Goal: Navigation & Orientation: Find specific page/section

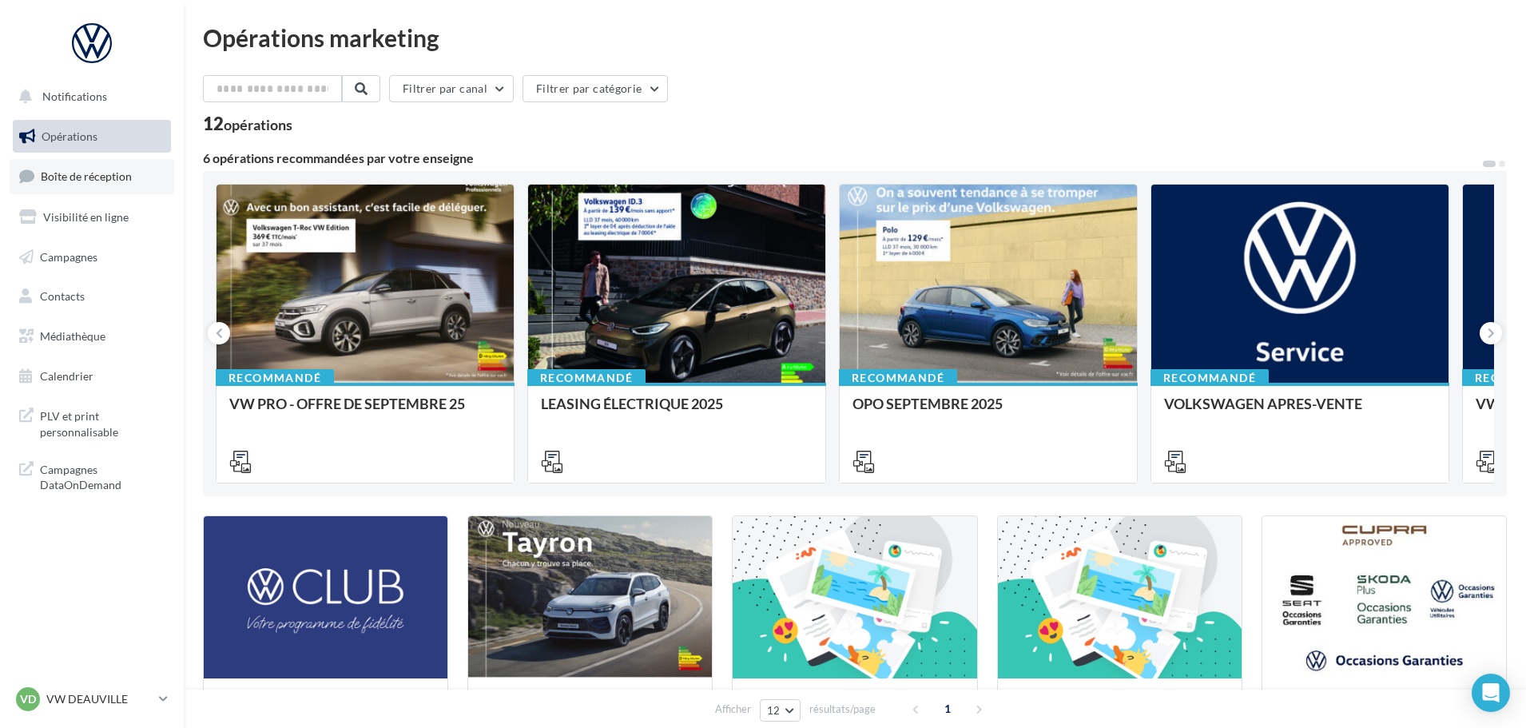
click at [120, 180] on span "Boîte de réception" at bounding box center [86, 176] width 91 height 14
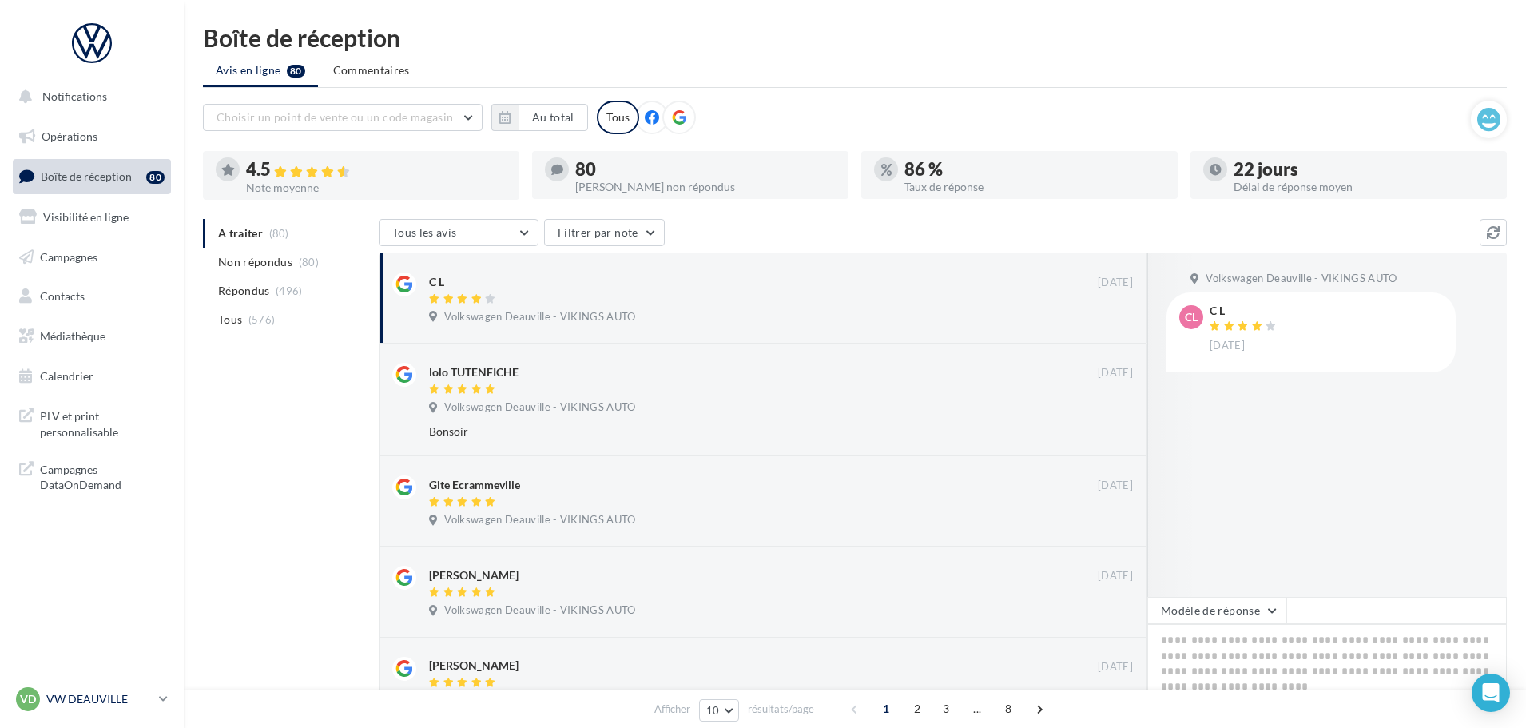
click at [101, 701] on p "VW DEAUVILLE" at bounding box center [99, 699] width 106 height 16
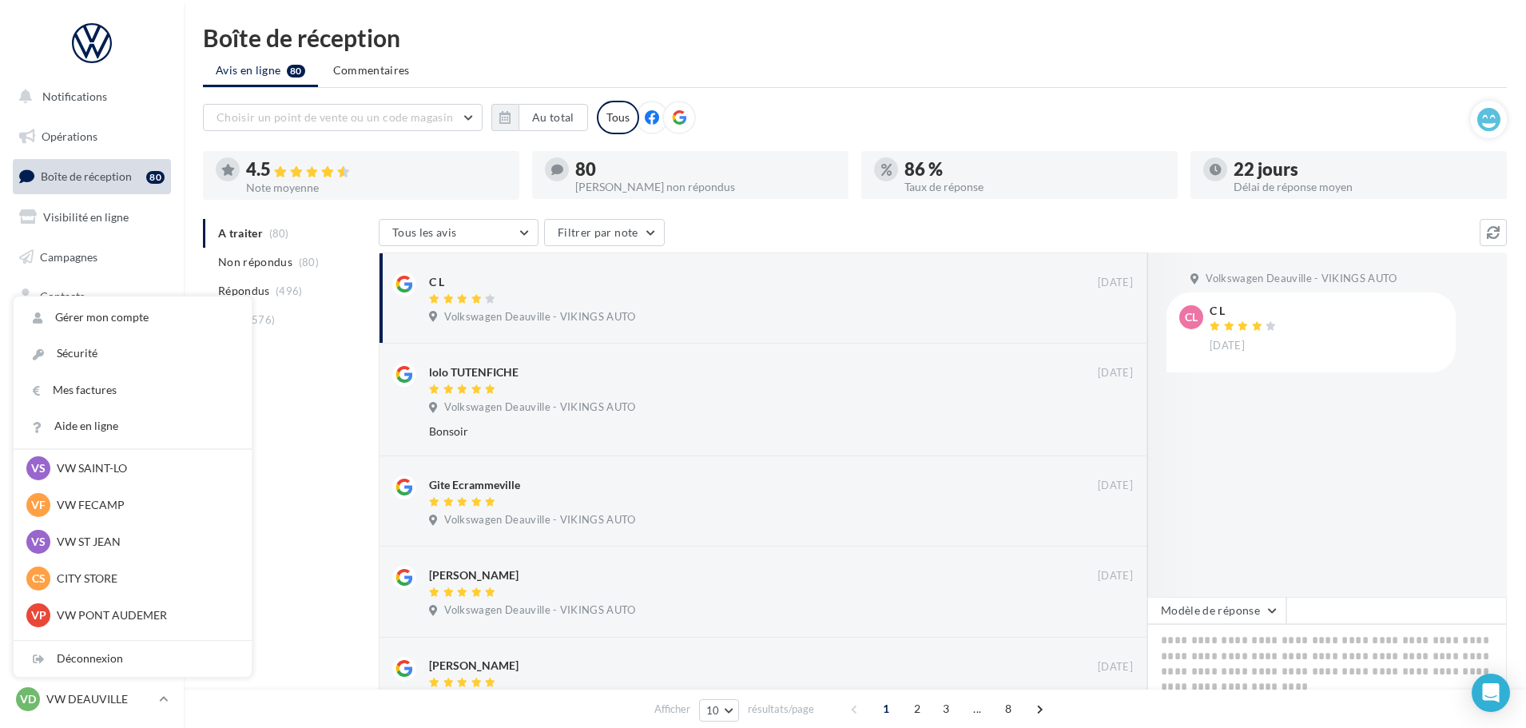
scroll to position [160, 0]
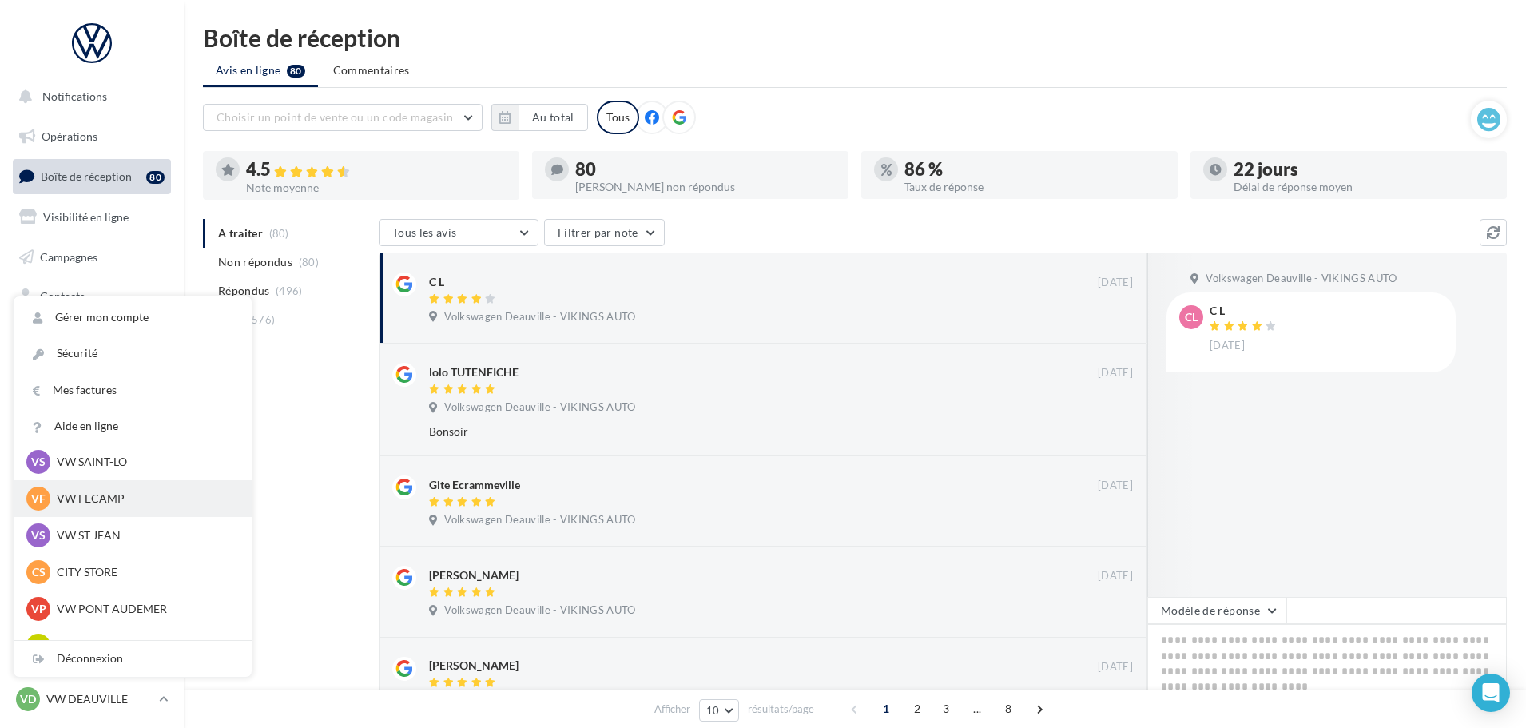
click at [110, 499] on p "VW FECAMP" at bounding box center [145, 499] width 176 height 16
